Goal: Feedback & Contribution: Contribute content

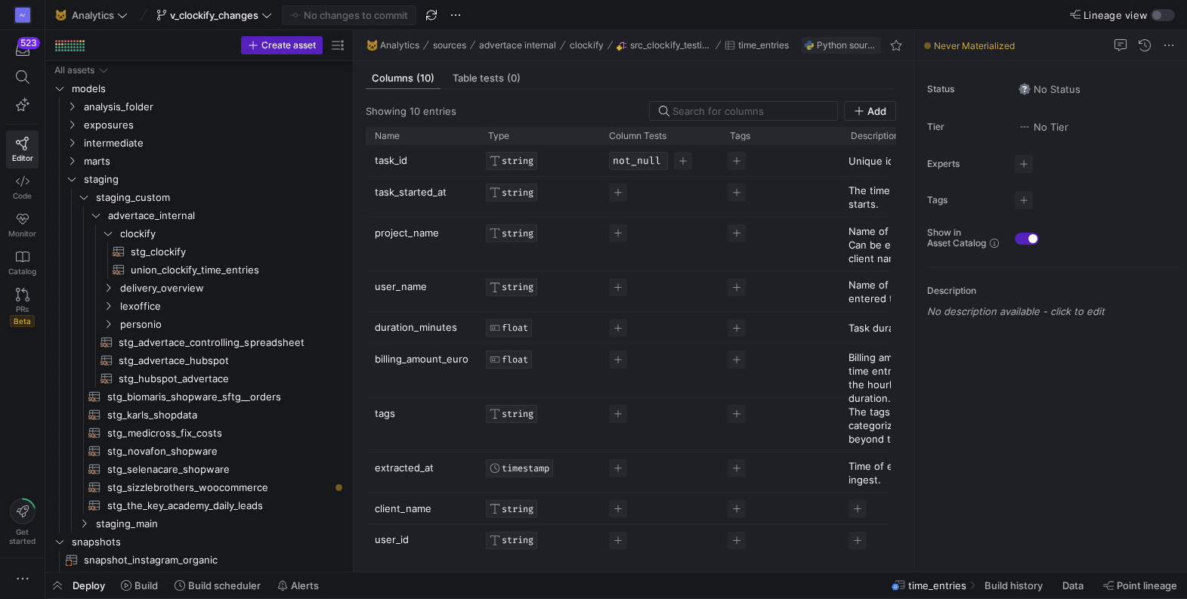
scroll to position [395, 0]
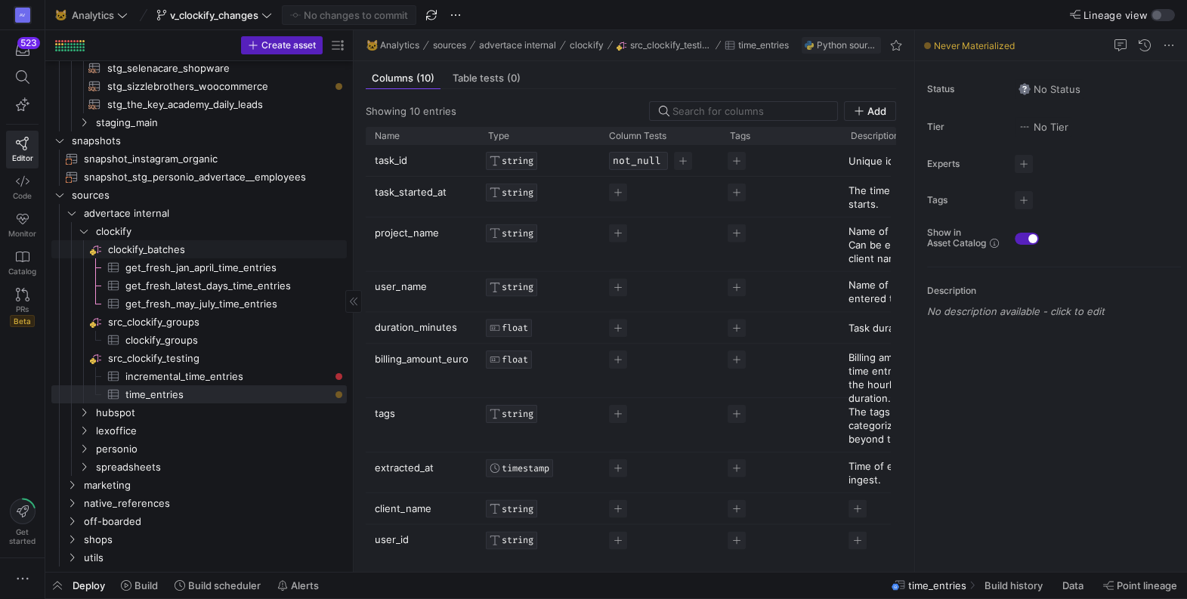
click at [150, 248] on span "clockify_batches​​​​​​​​" at bounding box center [226, 249] width 237 height 17
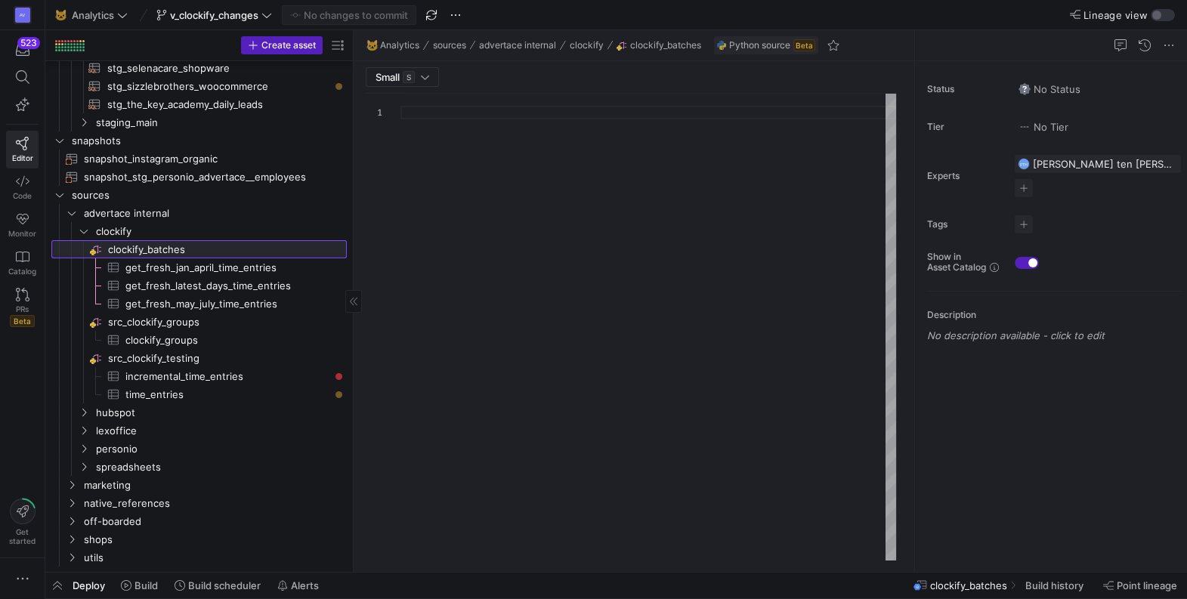
type textarea "from y42.v1.decorators import data_loader import requests from pprint import pp…"
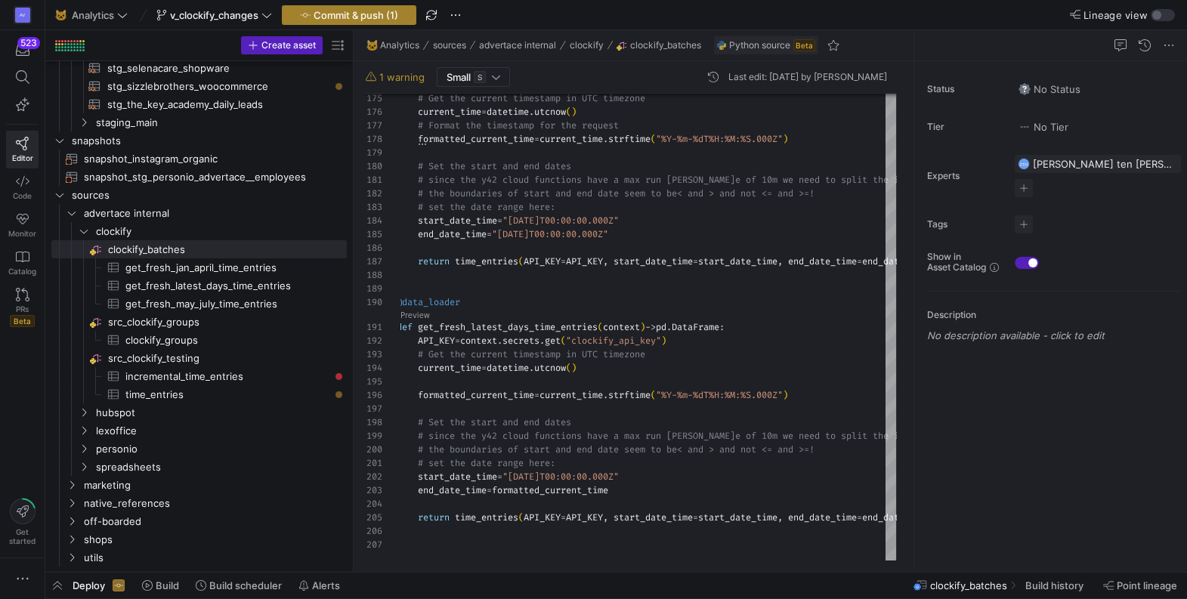
click at [358, 14] on span "Commit & push (1)" at bounding box center [356, 15] width 85 height 12
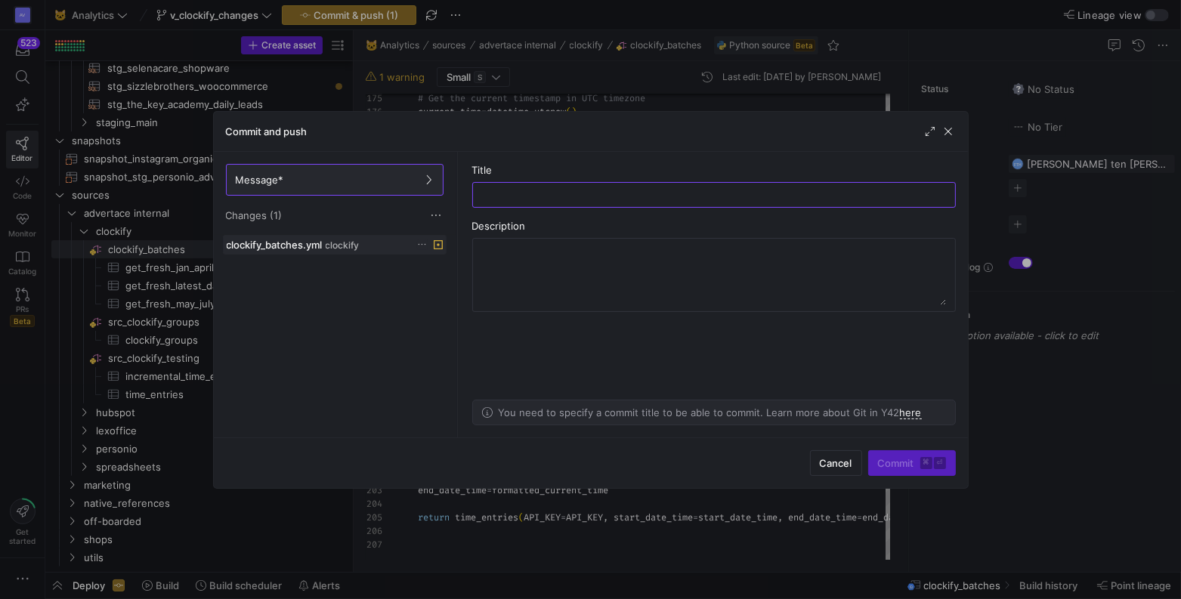
click at [419, 245] on icon at bounding box center [422, 245] width 10 height 10
click at [286, 243] on div at bounding box center [590, 299] width 1181 height 599
click at [565, 196] on input "text" at bounding box center [714, 195] width 458 height 12
type input "yml file changes"
click at [902, 465] on span "Commit ⌘ ⏎" at bounding box center [912, 463] width 68 height 12
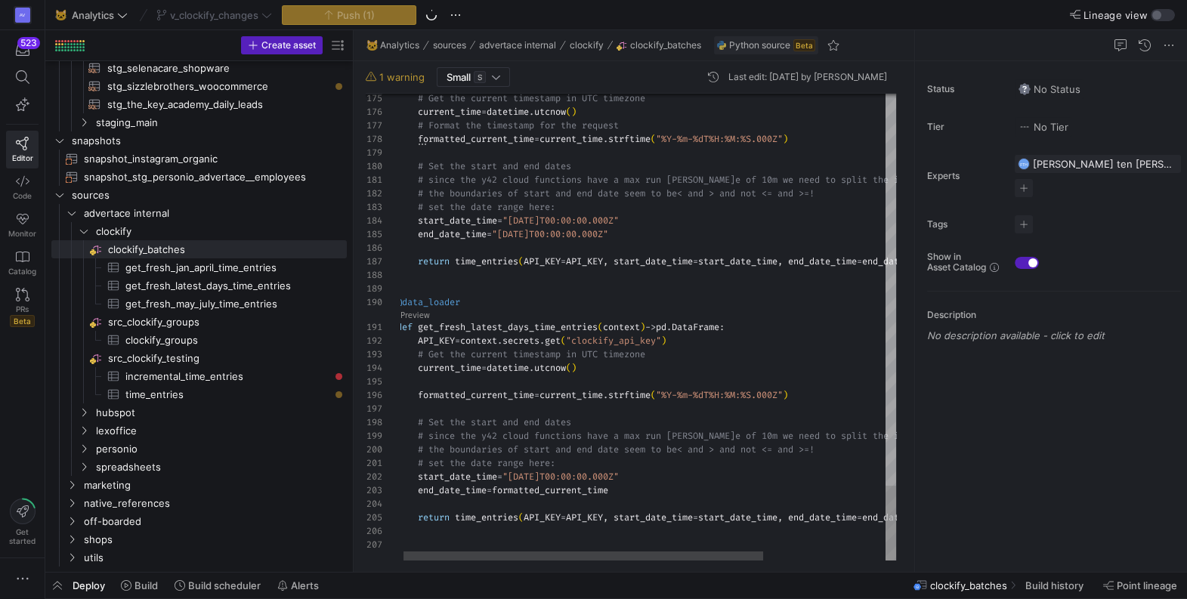
scroll to position [0, 261]
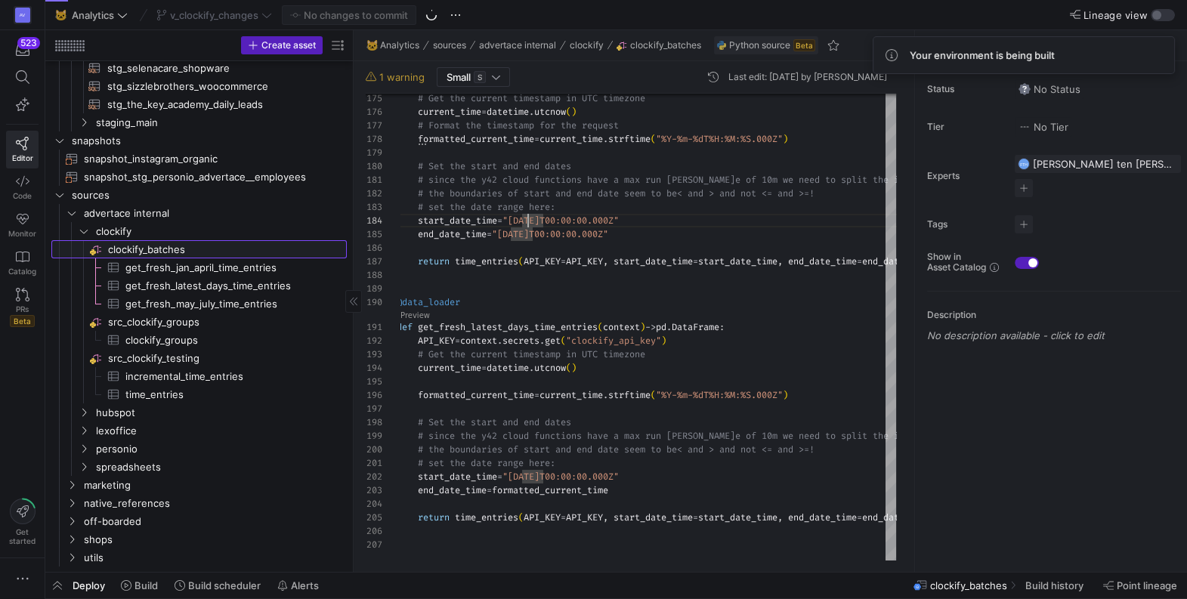
click at [149, 249] on span "clockify_batches​​​​​​​​" at bounding box center [226, 249] width 237 height 17
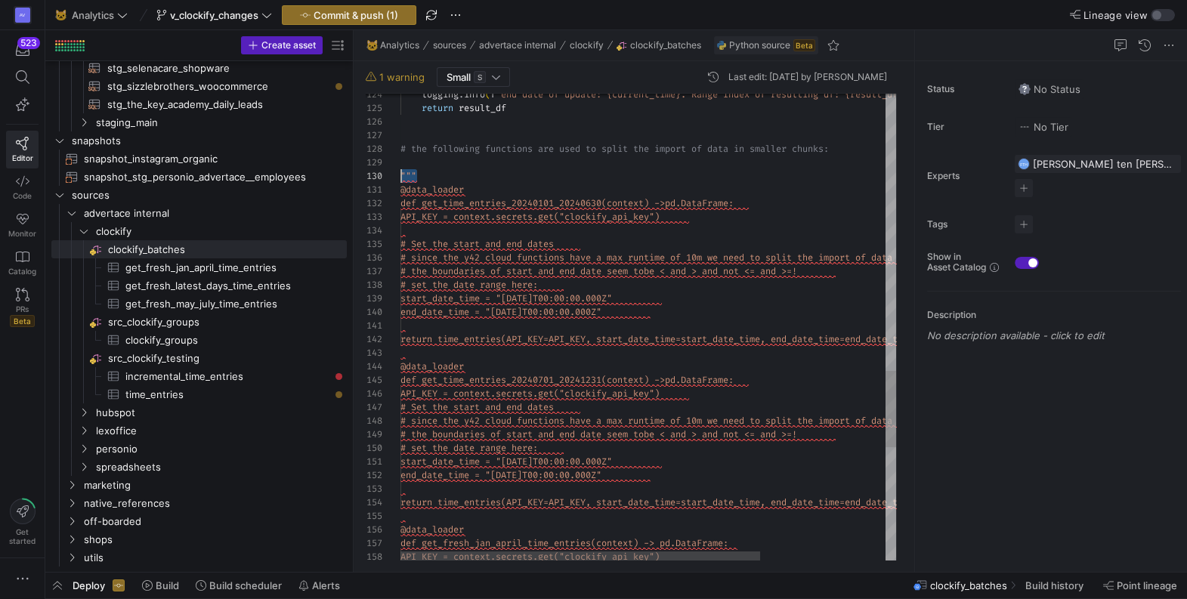
scroll to position [122, 0]
drag, startPoint x: 423, startPoint y: 171, endPoint x: 391, endPoint y: 173, distance: 31.8
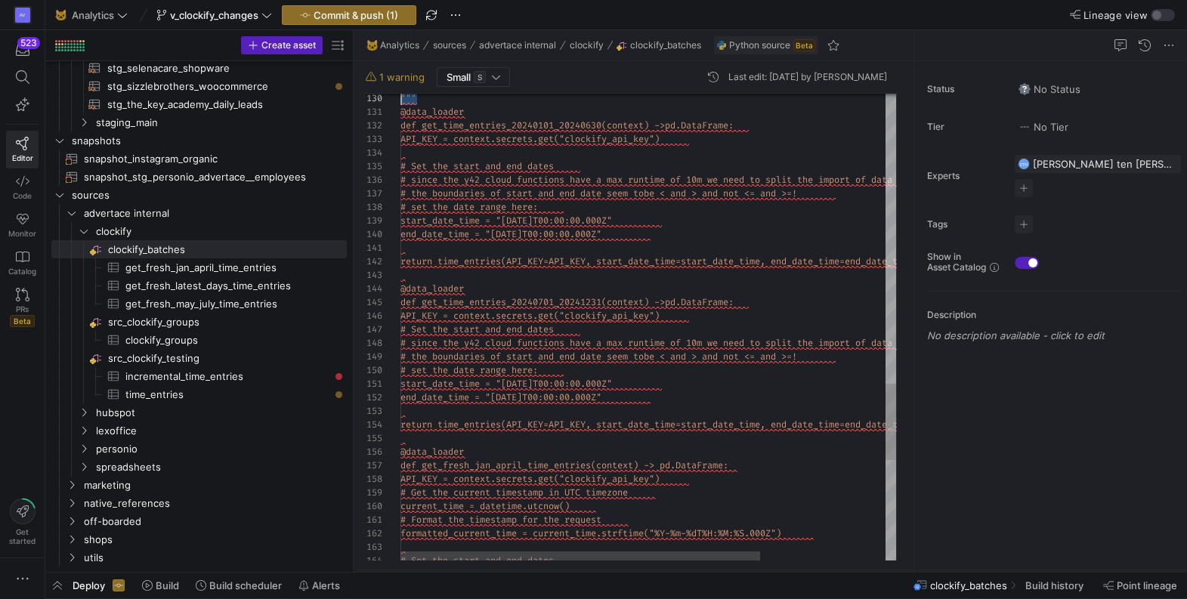
scroll to position [54, 0]
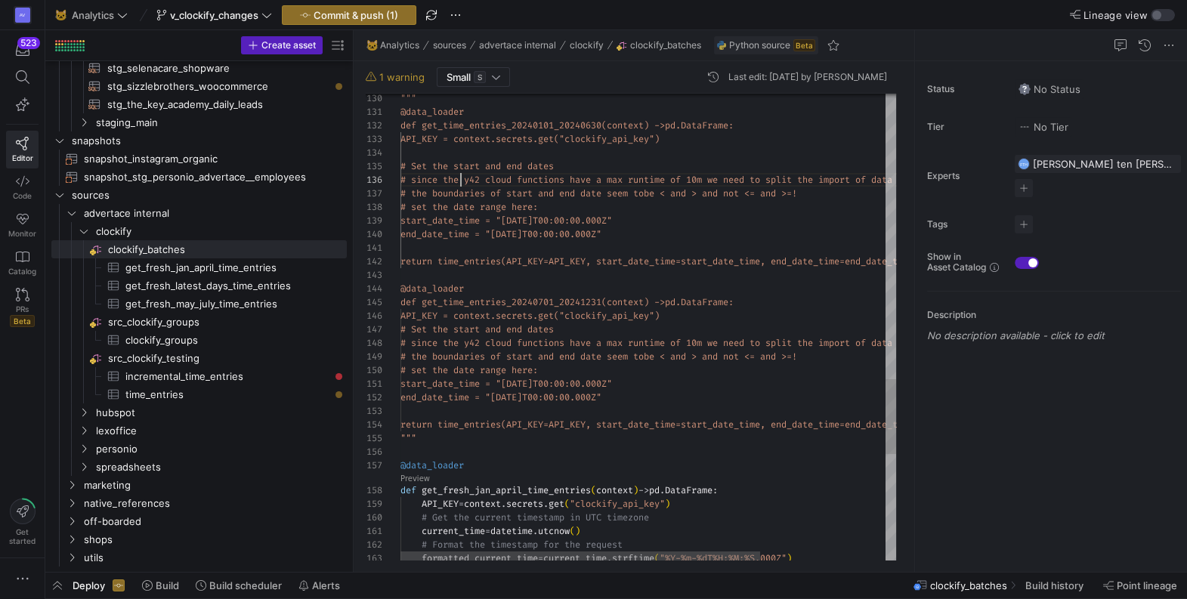
scroll to position [68, 60]
click at [401, 73] on span "1 warning" at bounding box center [401, 77] width 45 height 12
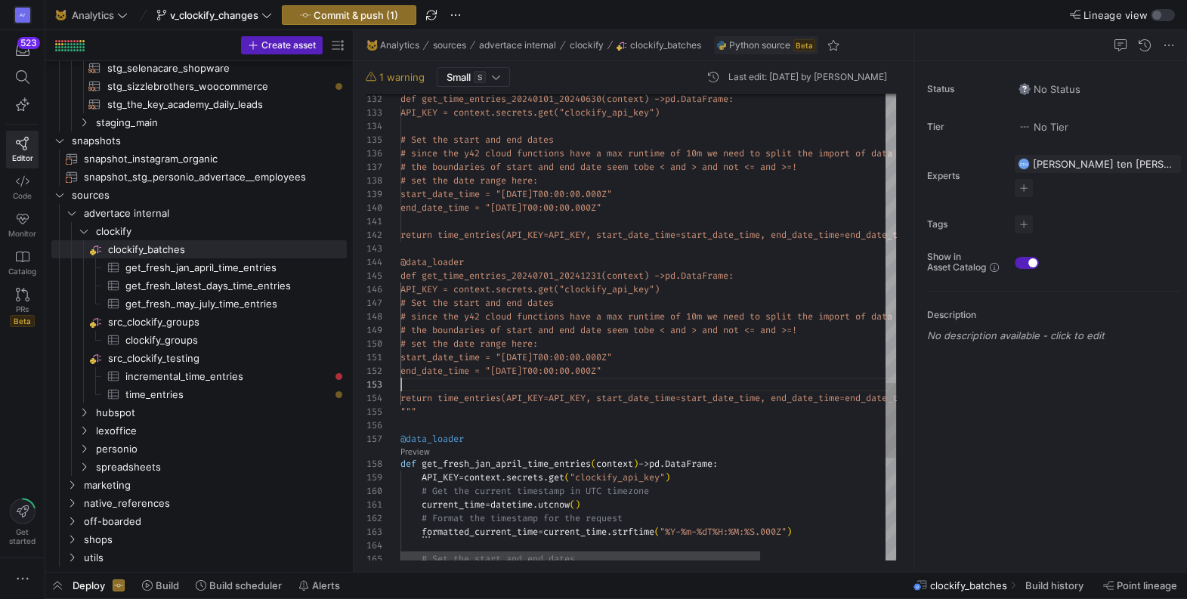
scroll to position [26, 0]
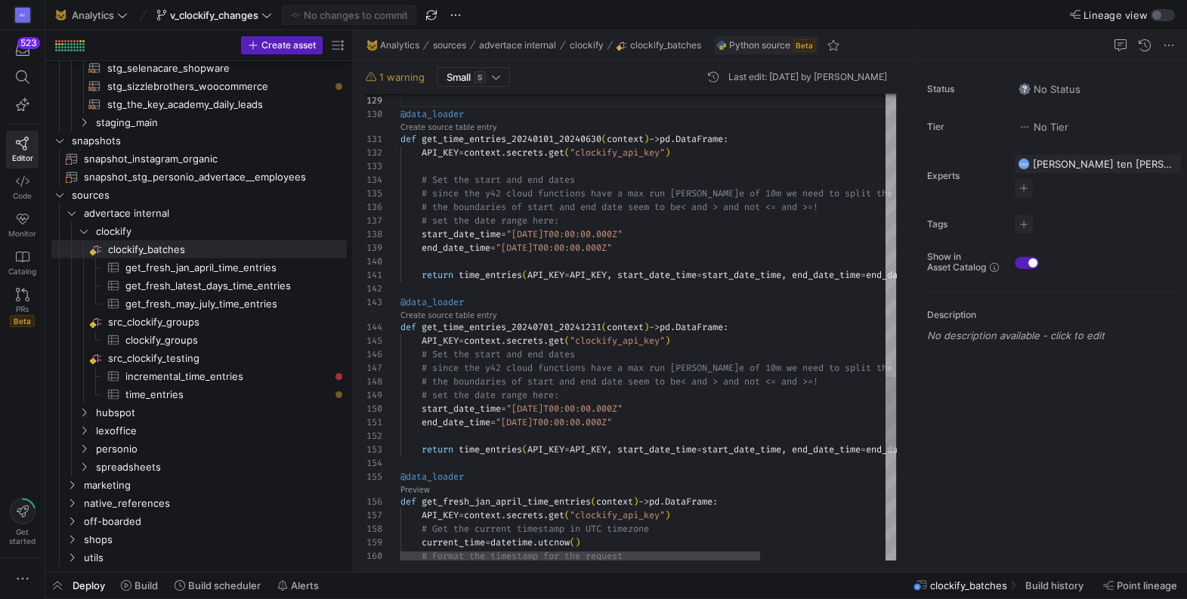
scroll to position [68, 103]
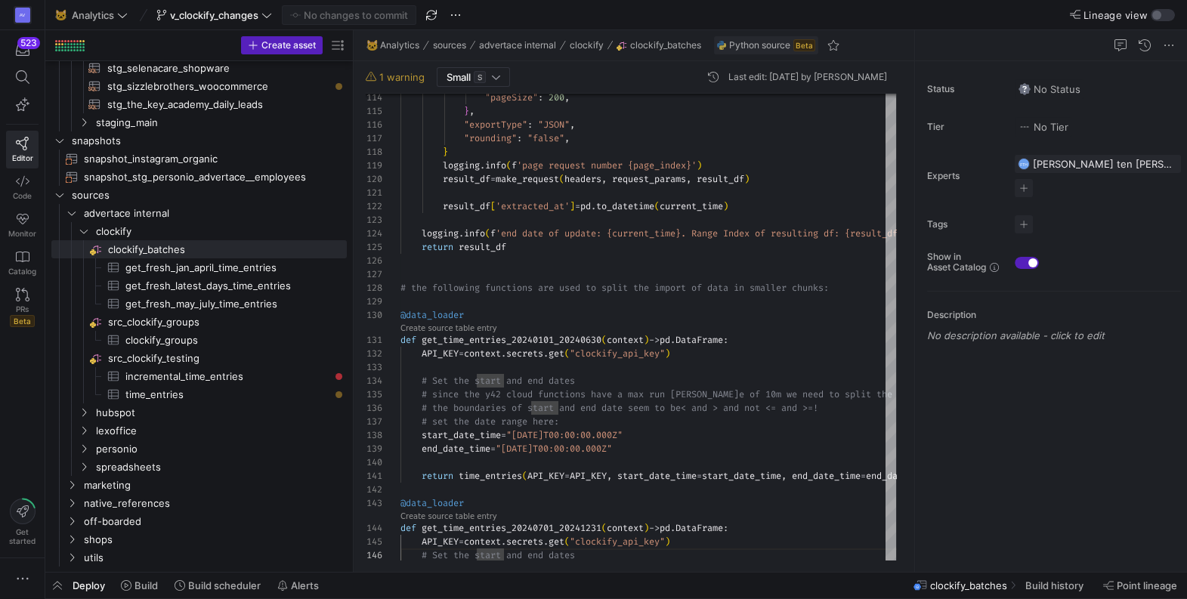
click at [395, 77] on span "1 warning" at bounding box center [401, 77] width 45 height 12
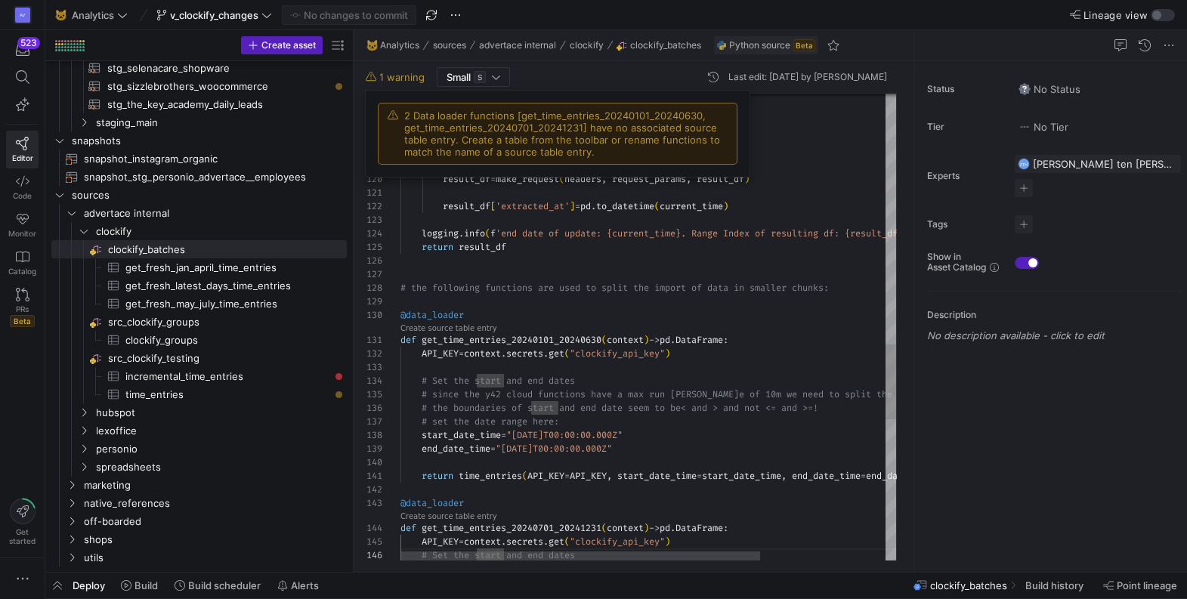
type textarea "result_df['extracted_at'] = [DOMAIN_NAME]_datetime(current_time) [DOMAIN_NAME](…"
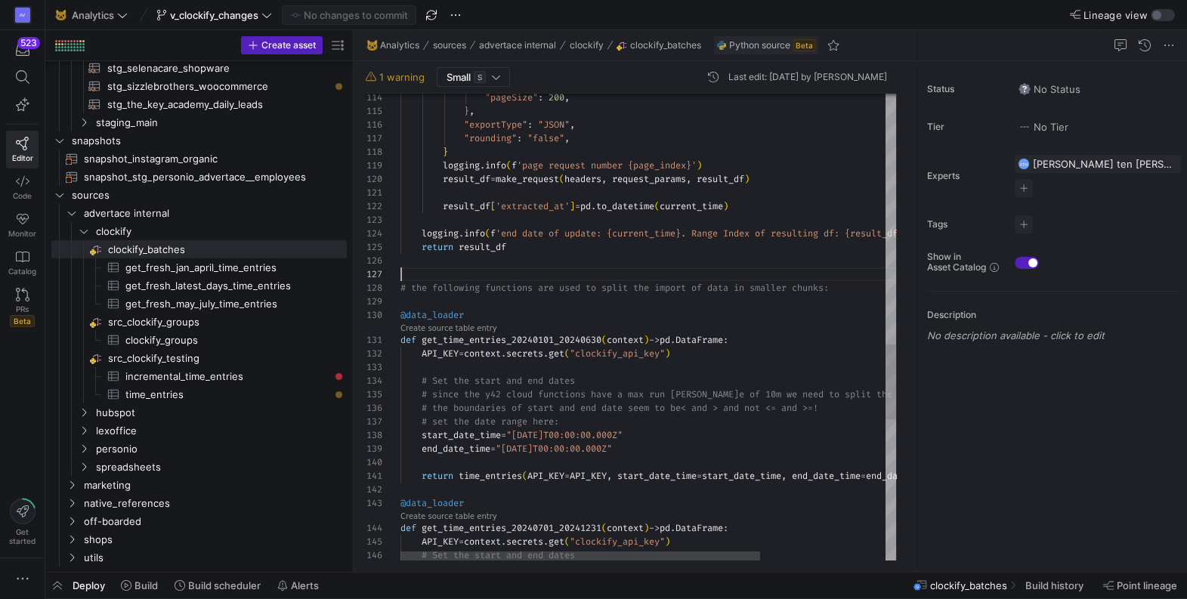
scroll to position [0, 0]
click at [456, 23] on span "button" at bounding box center [456, 15] width 18 height 18
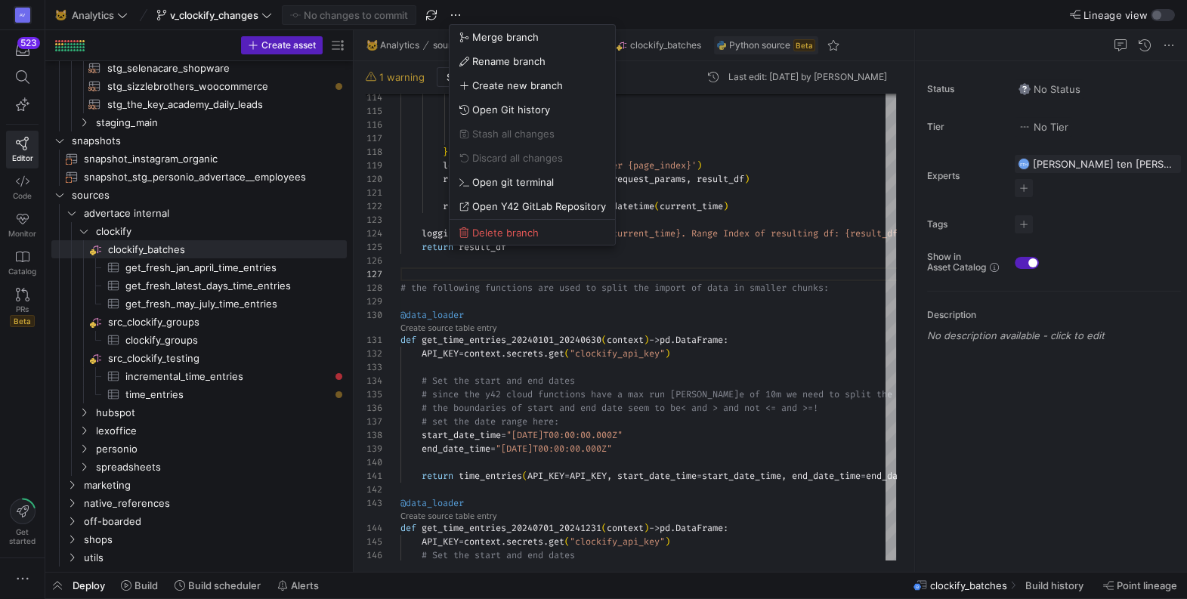
click at [607, 324] on div at bounding box center [593, 299] width 1187 height 599
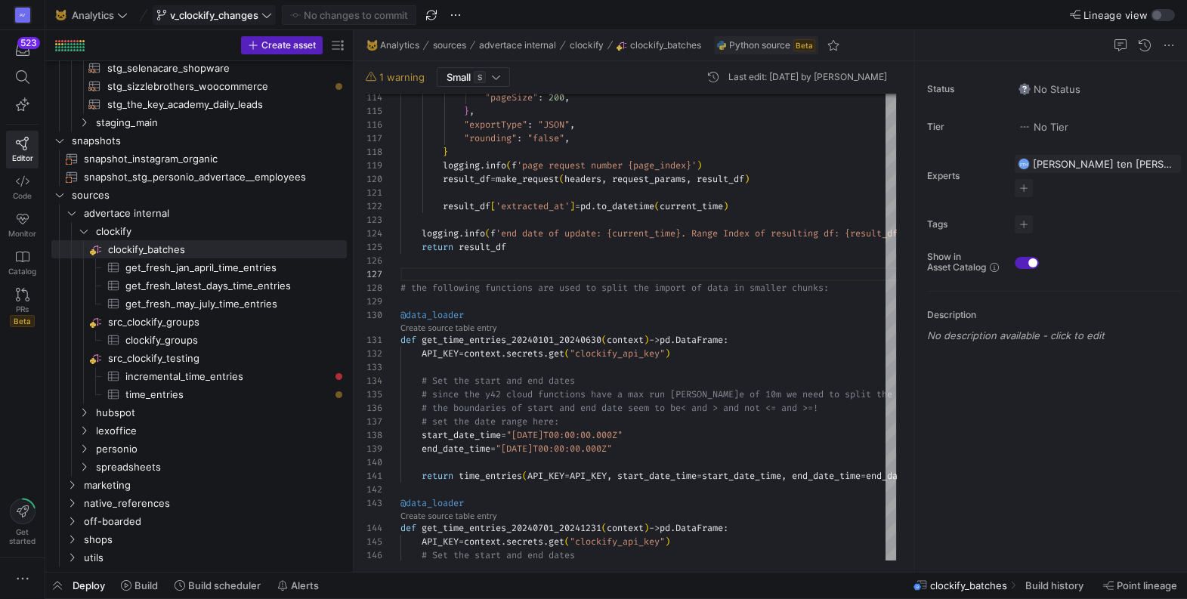
click at [261, 13] on span "v_clockify_changes" at bounding box center [214, 15] width 116 height 12
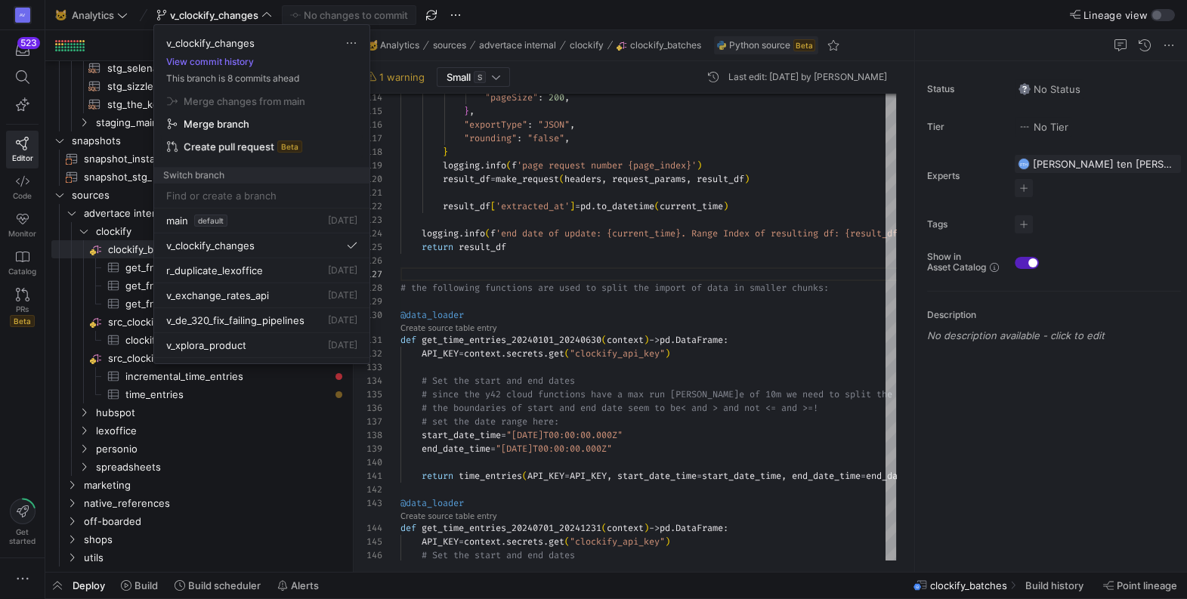
click at [267, 144] on span "Create pull request" at bounding box center [229, 147] width 91 height 12
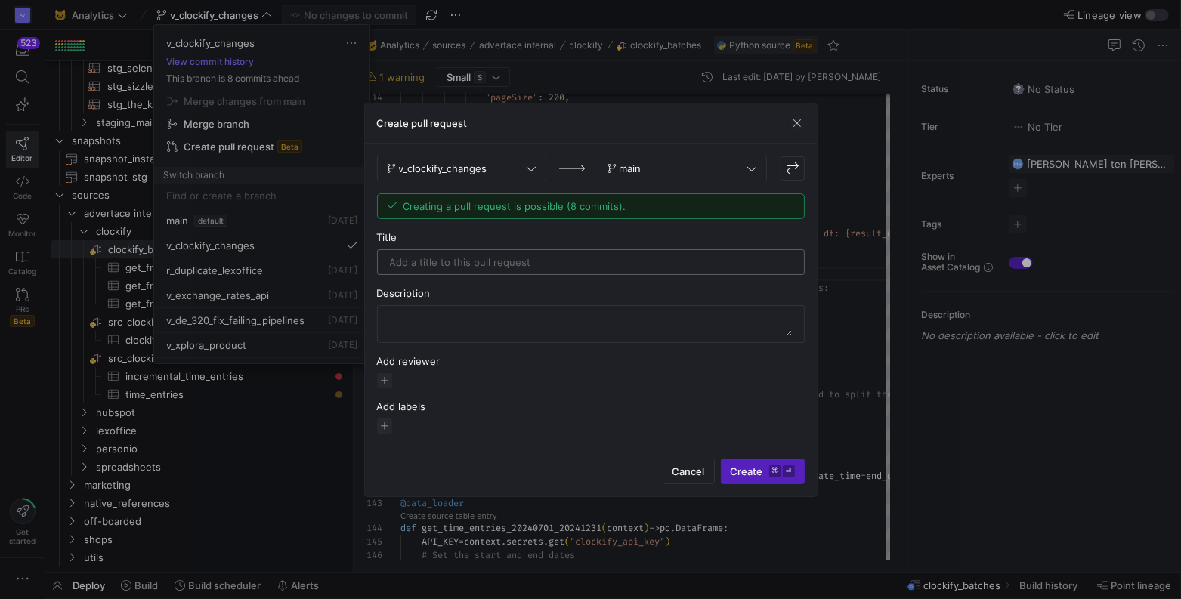
click at [475, 263] on input "text" at bounding box center [591, 262] width 402 height 12
type input "f"
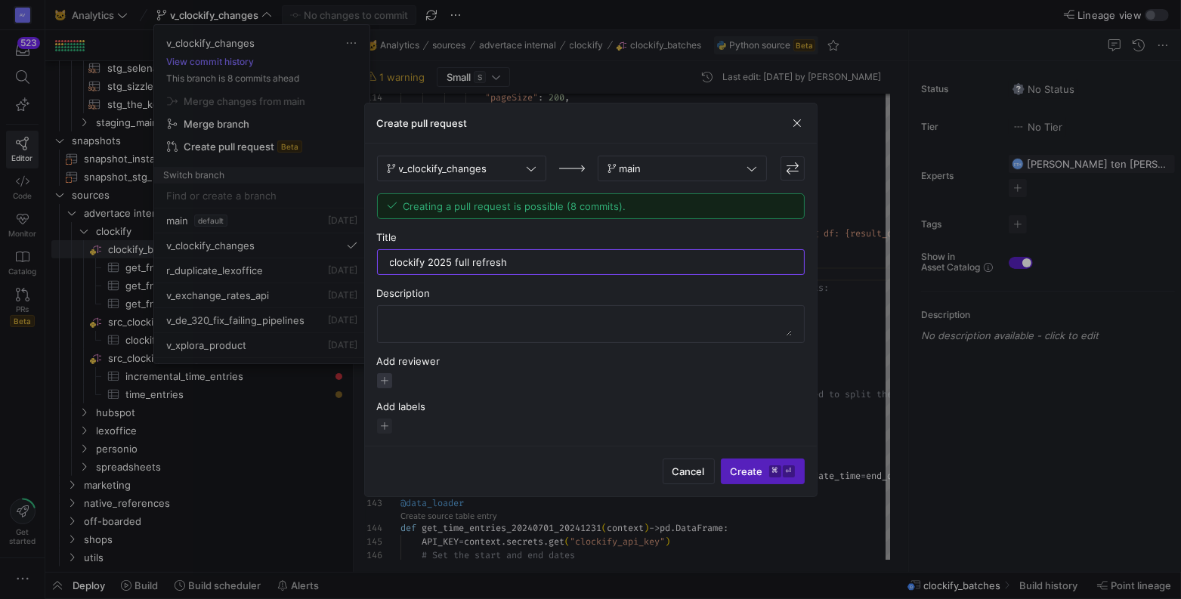
type input "clockify 2025 full refresh"
click at [382, 381] on span "button" at bounding box center [384, 380] width 15 height 15
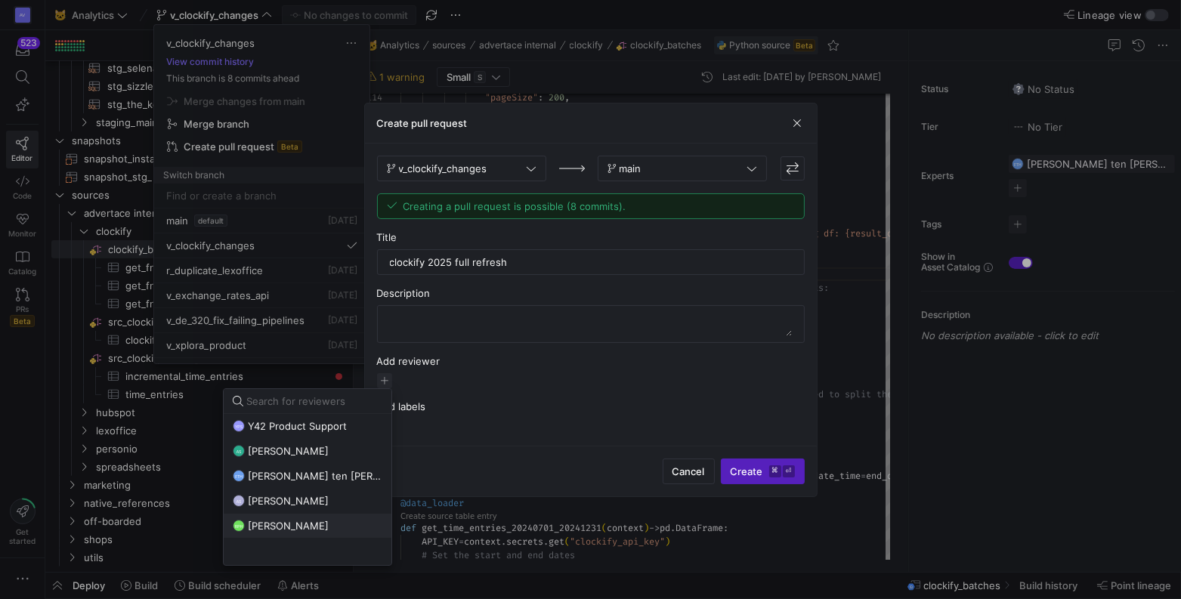
click at [317, 525] on span "[PERSON_NAME]" at bounding box center [288, 526] width 81 height 12
click at [527, 425] on div at bounding box center [590, 299] width 1181 height 599
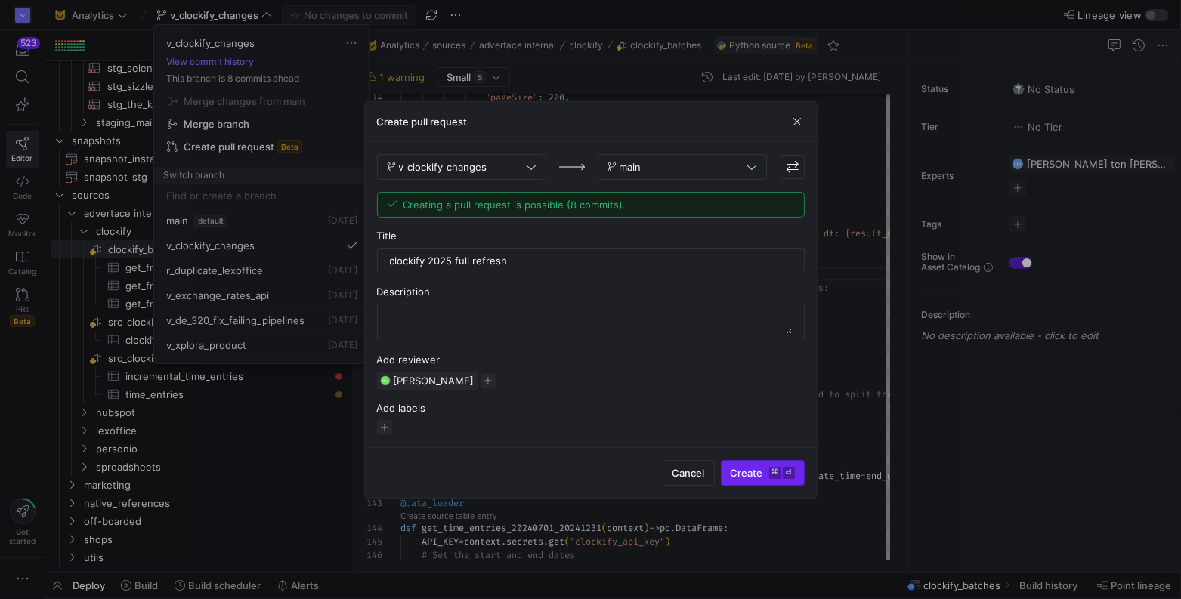
click at [754, 469] on span "Create ⌘ ⏎" at bounding box center [763, 473] width 64 height 12
